Goal: Information Seeking & Learning: Learn about a topic

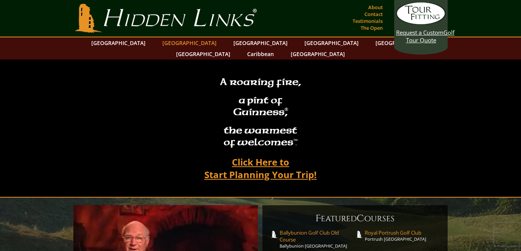
click at [179, 44] on link "[GEOGRAPHIC_DATA]" at bounding box center [189, 42] width 62 height 11
click at [137, 43] on link "[GEOGRAPHIC_DATA]" at bounding box center [118, 42] width 62 height 11
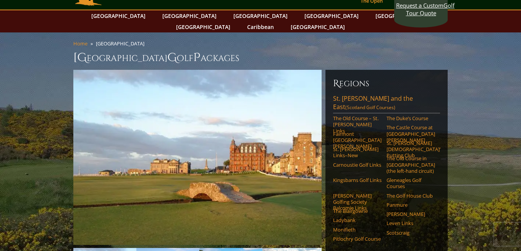
scroll to position [27, 0]
